Goal: Navigation & Orientation: Find specific page/section

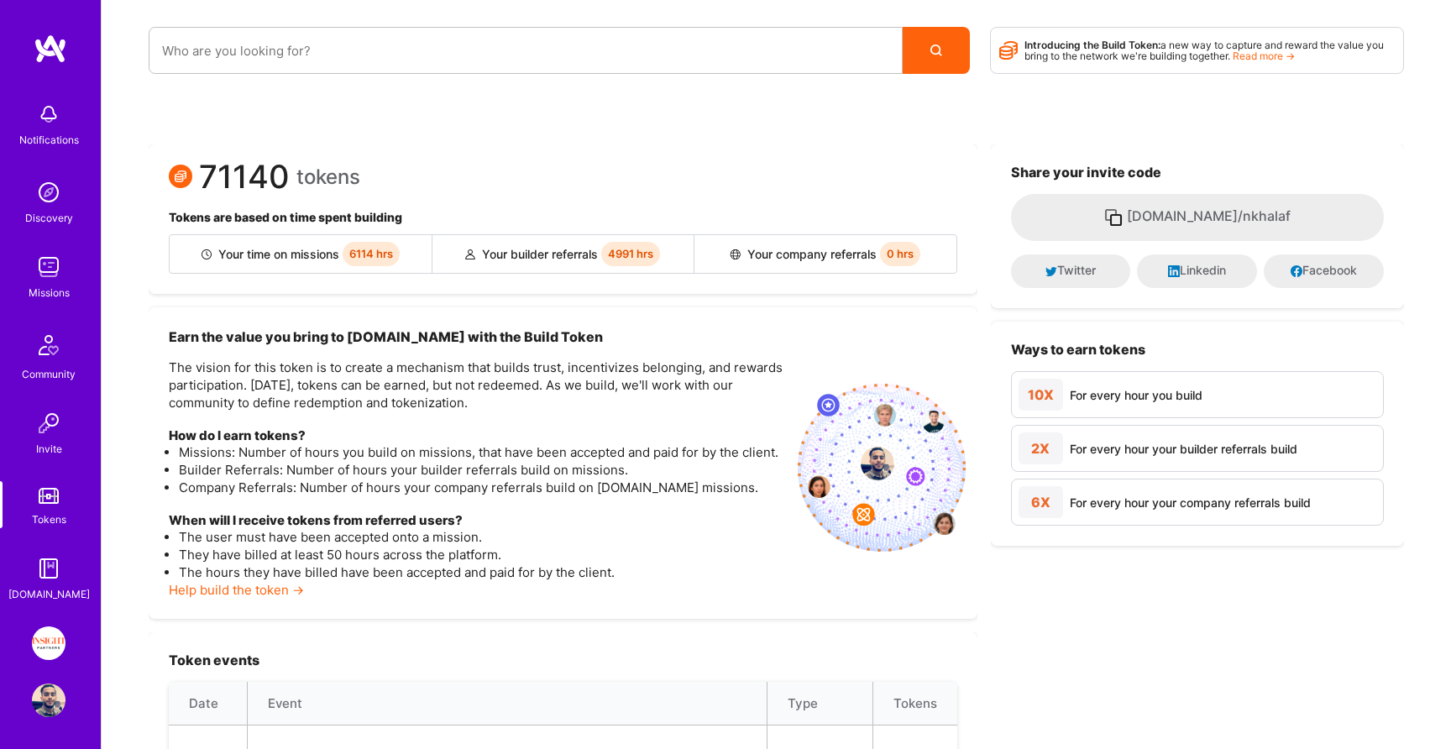
scroll to position [8, 0]
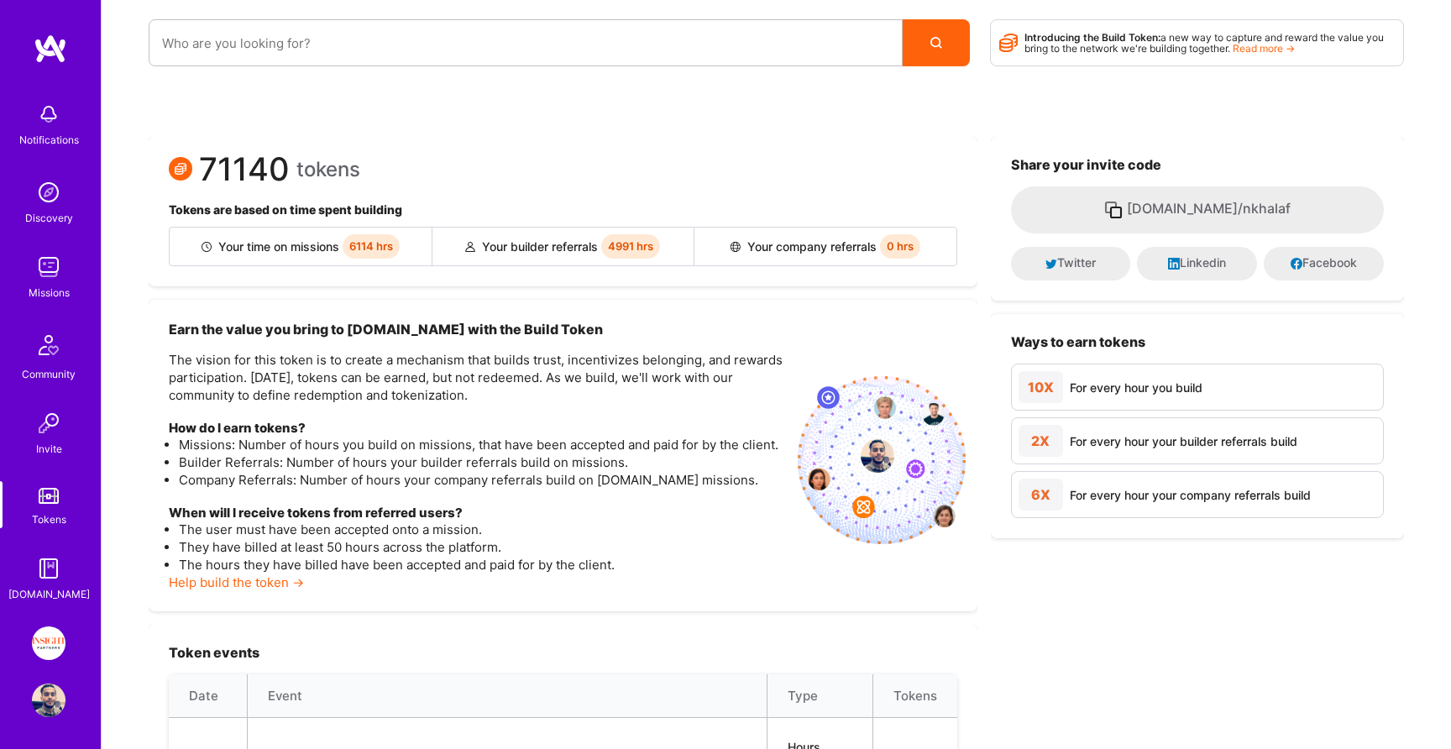
click at [71, 282] on link "Missions" at bounding box center [49, 275] width 104 height 51
